Goal: Book appointment/travel/reservation

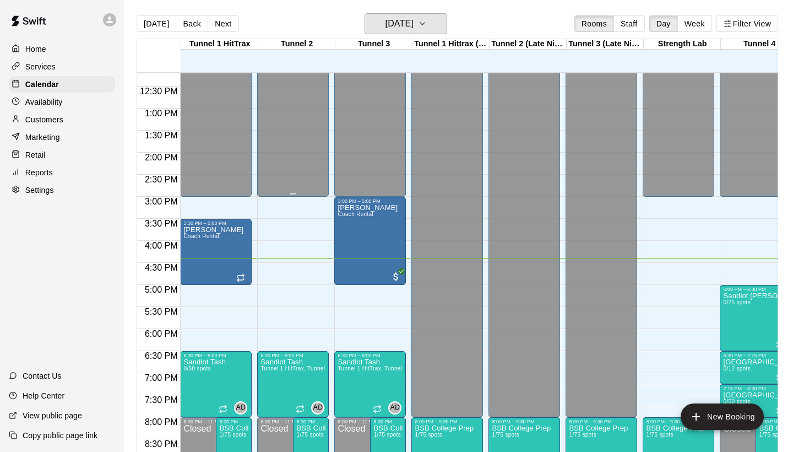
scroll to position [539, 0]
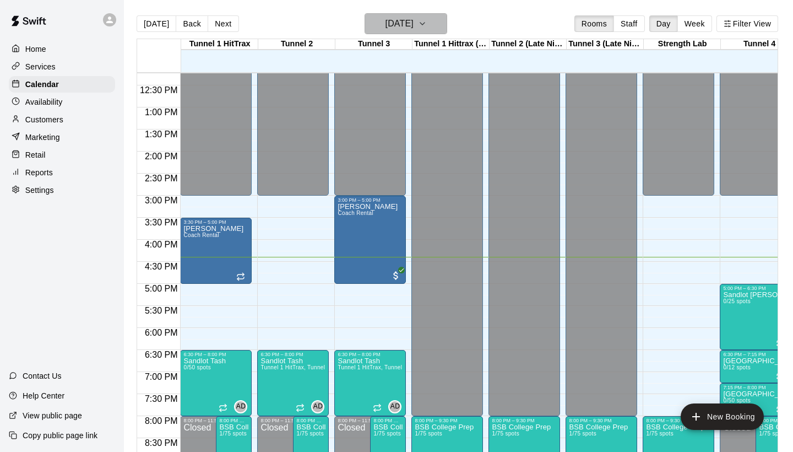
click at [392, 16] on h6 "[DATE]" at bounding box center [400, 23] width 28 height 15
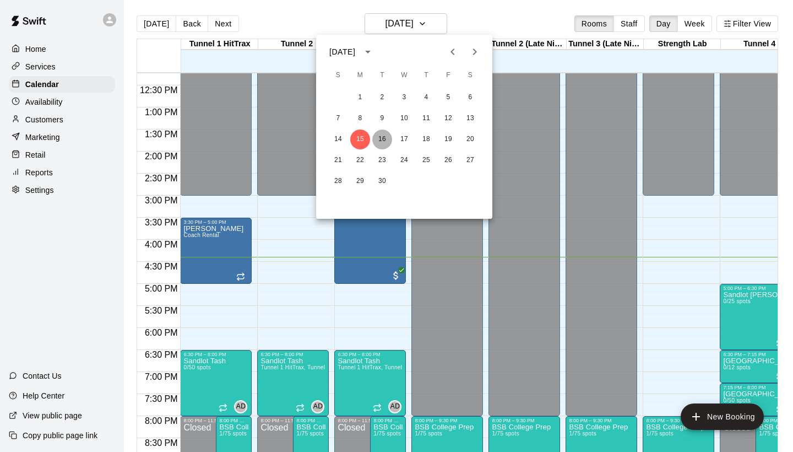
click at [380, 135] on button "16" at bounding box center [382, 139] width 20 height 20
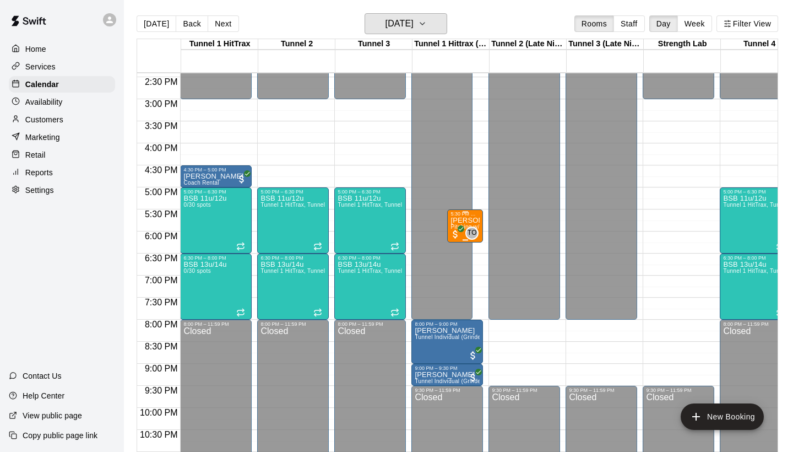
scroll to position [635, 0]
click at [457, 216] on div "5:30 PM – 6:15 PM" at bounding box center [465, 214] width 29 height 6
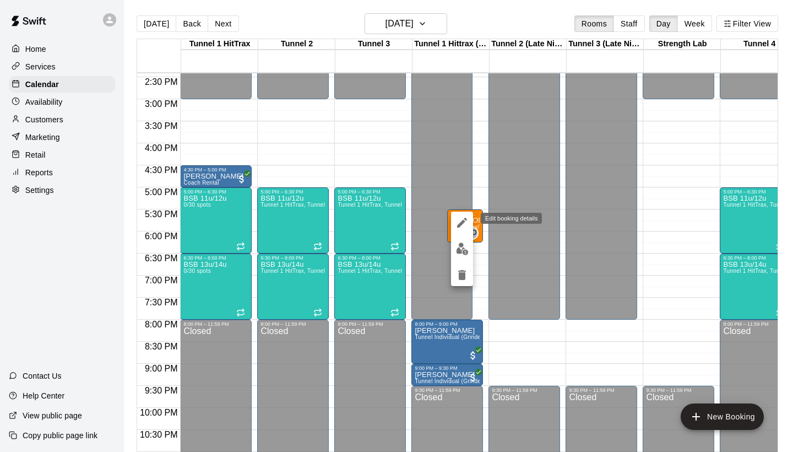
click at [460, 220] on icon "edit" at bounding box center [462, 222] width 13 height 13
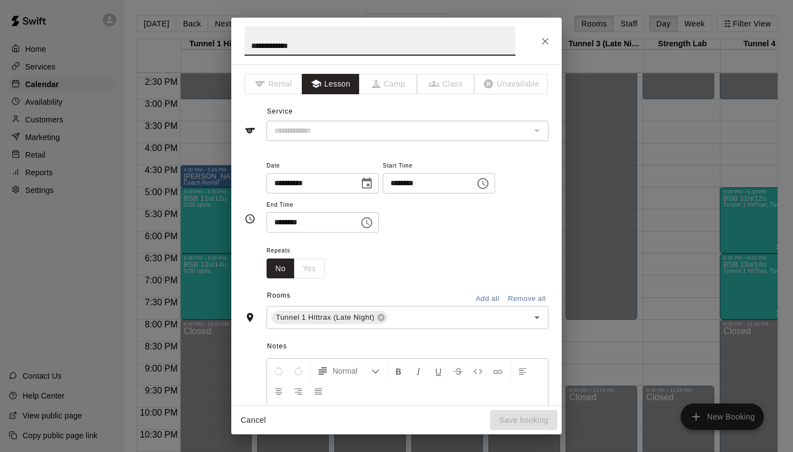
type input "**********"
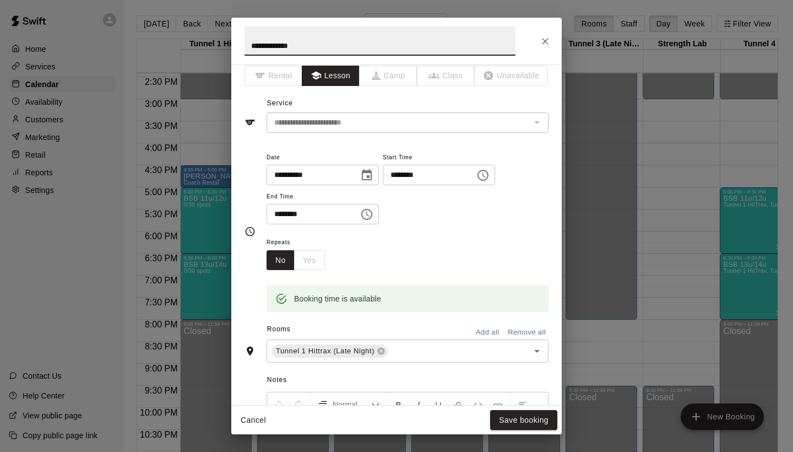
scroll to position [9, 0]
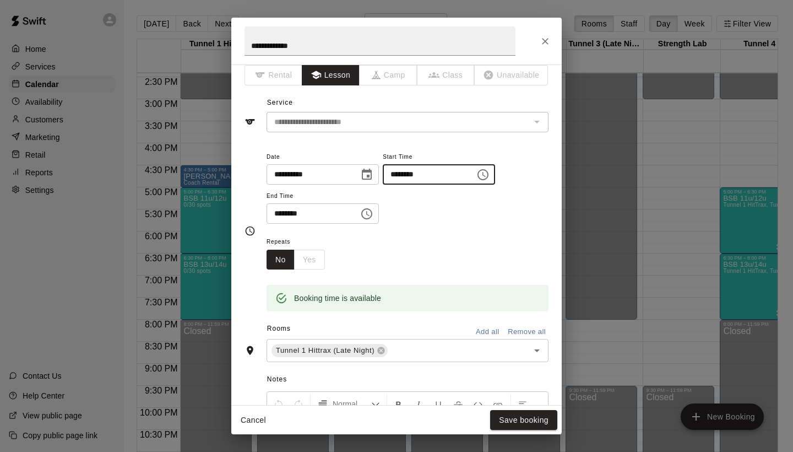
click at [468, 173] on input "********" at bounding box center [425, 174] width 85 height 20
click at [490, 175] on icon "Choose time, selected time is 5:30 PM" at bounding box center [482, 174] width 13 height 13
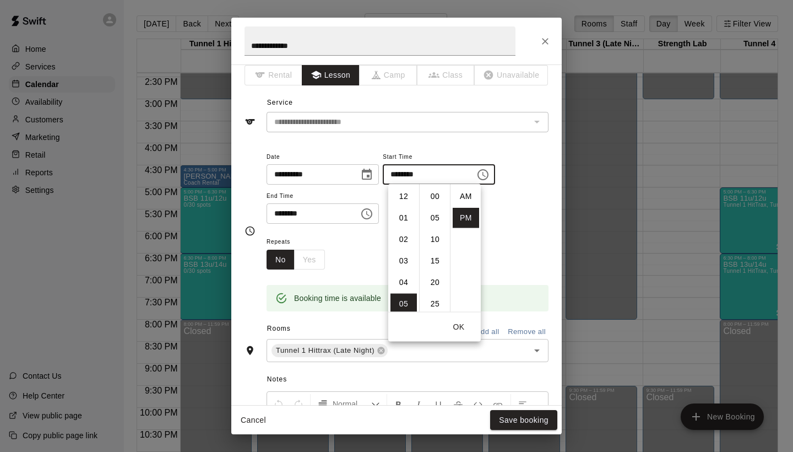
scroll to position [20, 0]
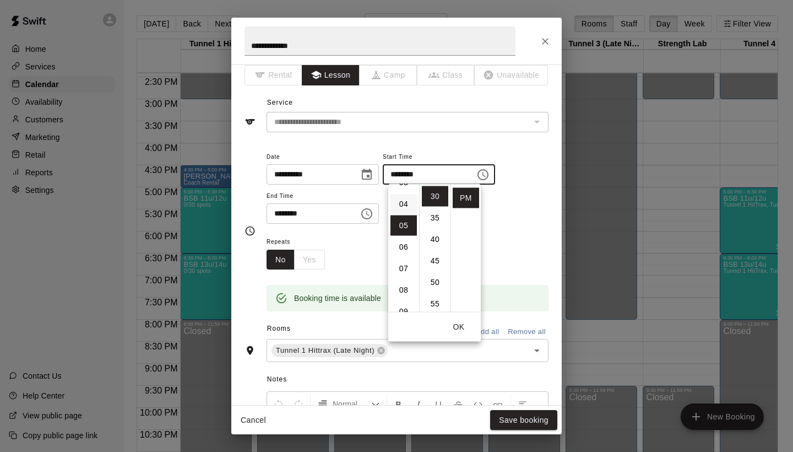
click at [405, 204] on li "04" at bounding box center [404, 204] width 26 height 20
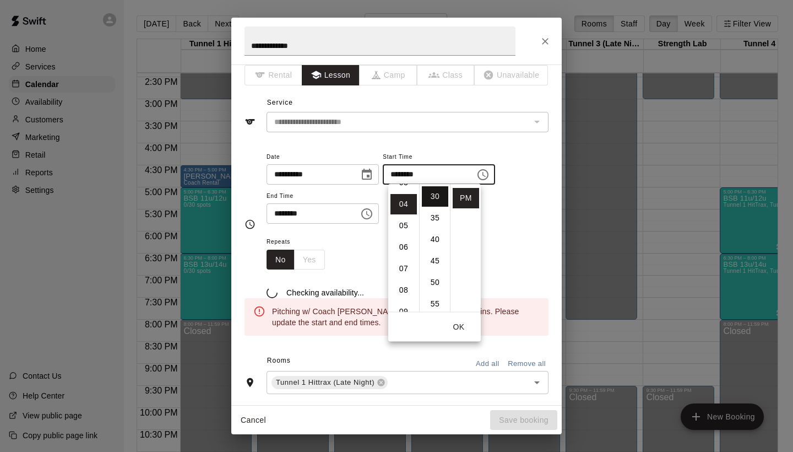
scroll to position [86, 0]
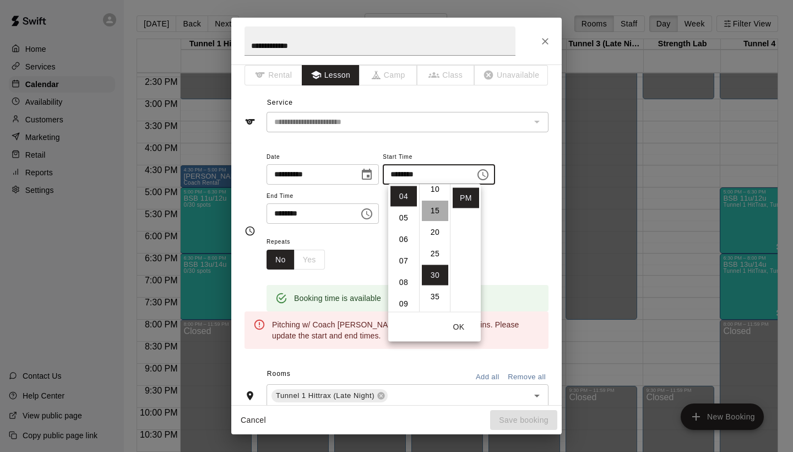
click at [430, 213] on li "15" at bounding box center [435, 210] width 26 height 20
click at [408, 217] on li "05" at bounding box center [404, 218] width 26 height 20
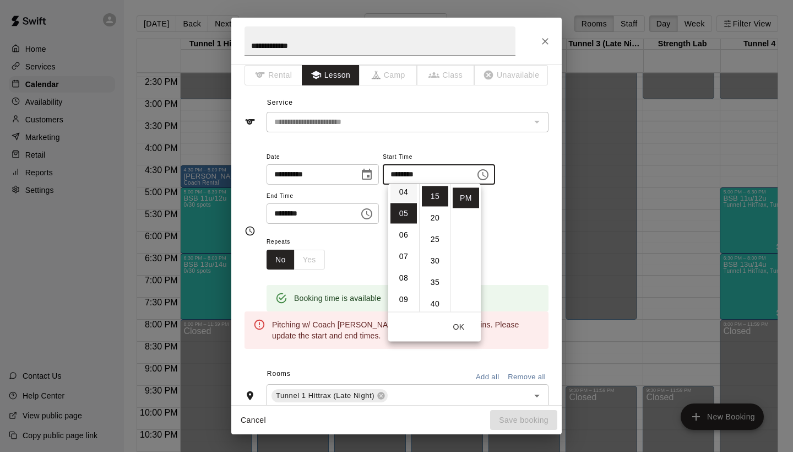
click at [407, 192] on li "04" at bounding box center [404, 192] width 26 height 20
type input "********"
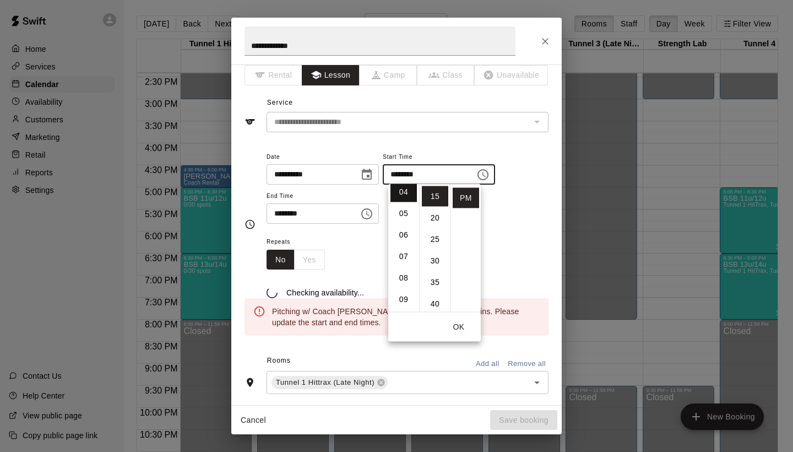
scroll to position [86, 0]
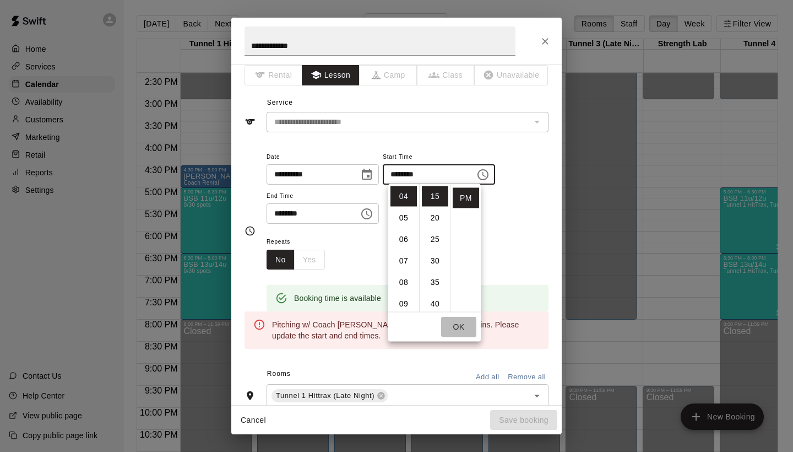
click at [455, 322] on button "OK" at bounding box center [458, 327] width 35 height 20
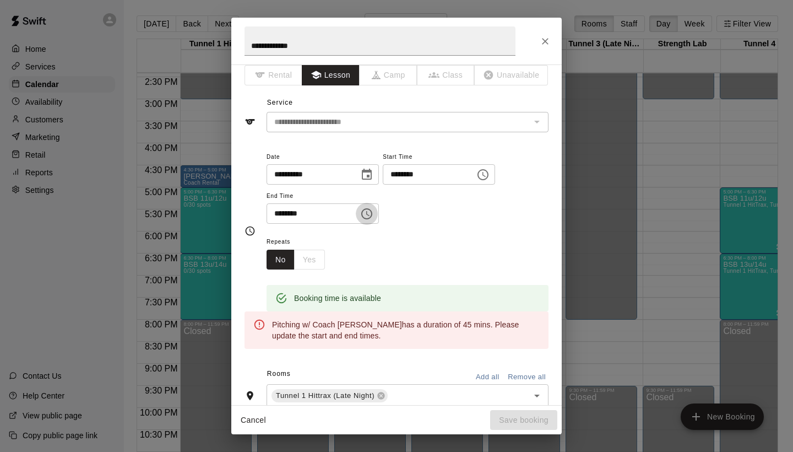
click at [371, 210] on icon "Choose time, selected time is 6:15 PM" at bounding box center [366, 213] width 13 height 13
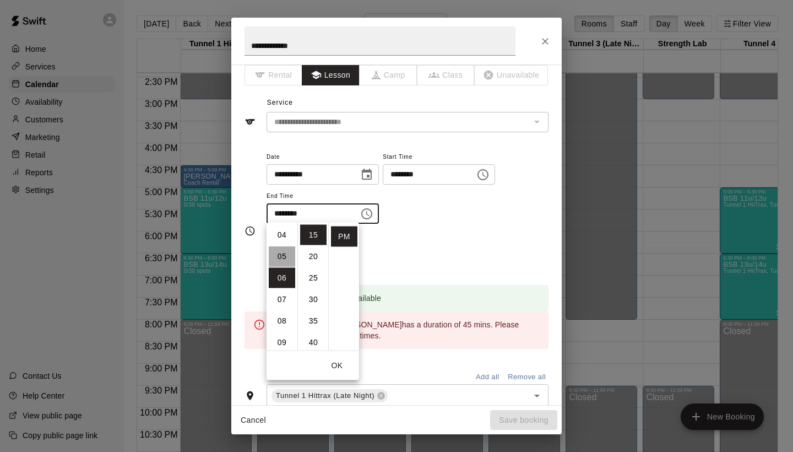
click at [285, 255] on li "05" at bounding box center [282, 256] width 26 height 20
click at [311, 232] on li "00" at bounding box center [313, 235] width 26 height 20
type input "********"
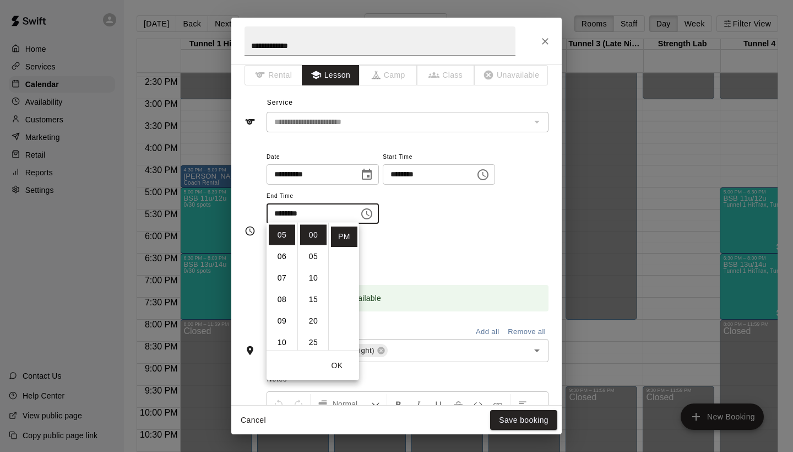
click at [338, 368] on button "OK" at bounding box center [336, 365] width 35 height 20
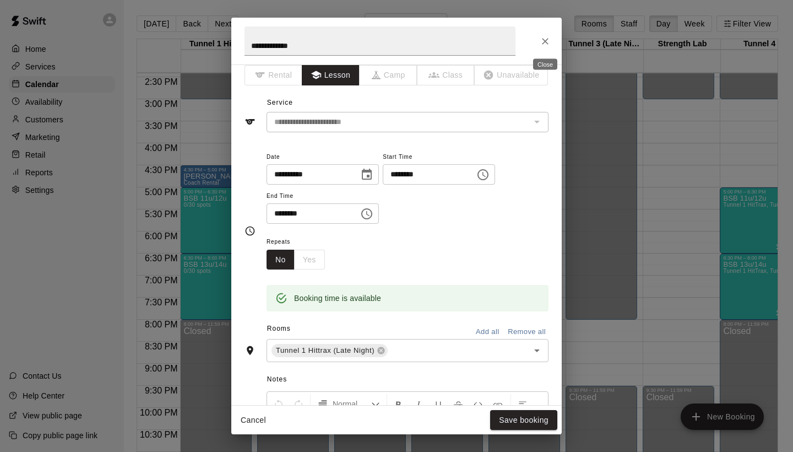
click at [539, 37] on button "Close" at bounding box center [545, 41] width 20 height 20
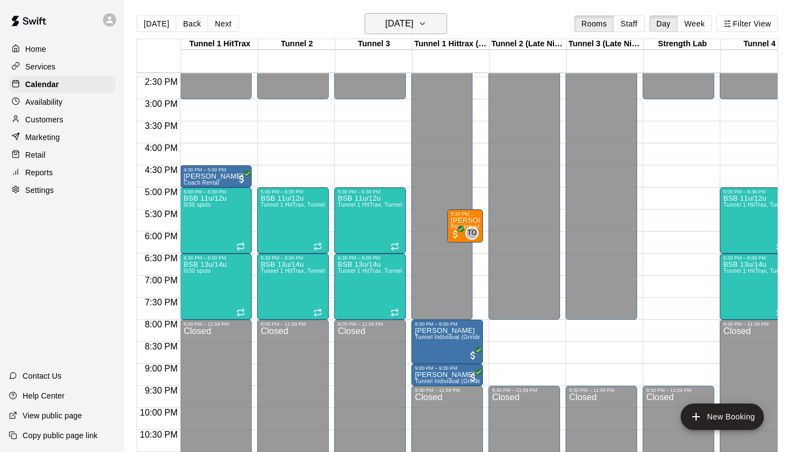
click at [414, 25] on h6 "[DATE]" at bounding box center [400, 23] width 28 height 15
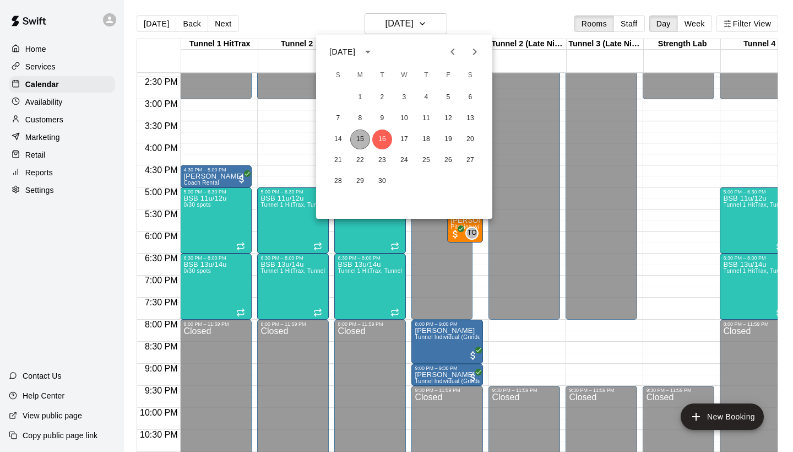
click at [355, 137] on button "15" at bounding box center [360, 139] width 20 height 20
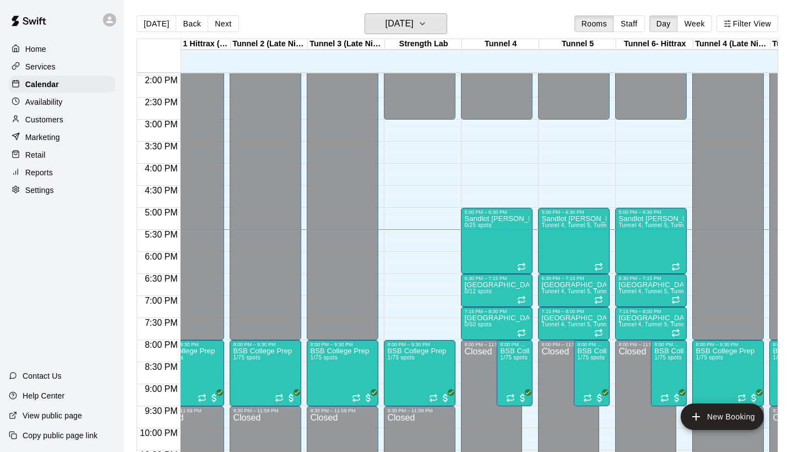
scroll to position [615, 187]
